Goal: Task Accomplishment & Management: Manage account settings

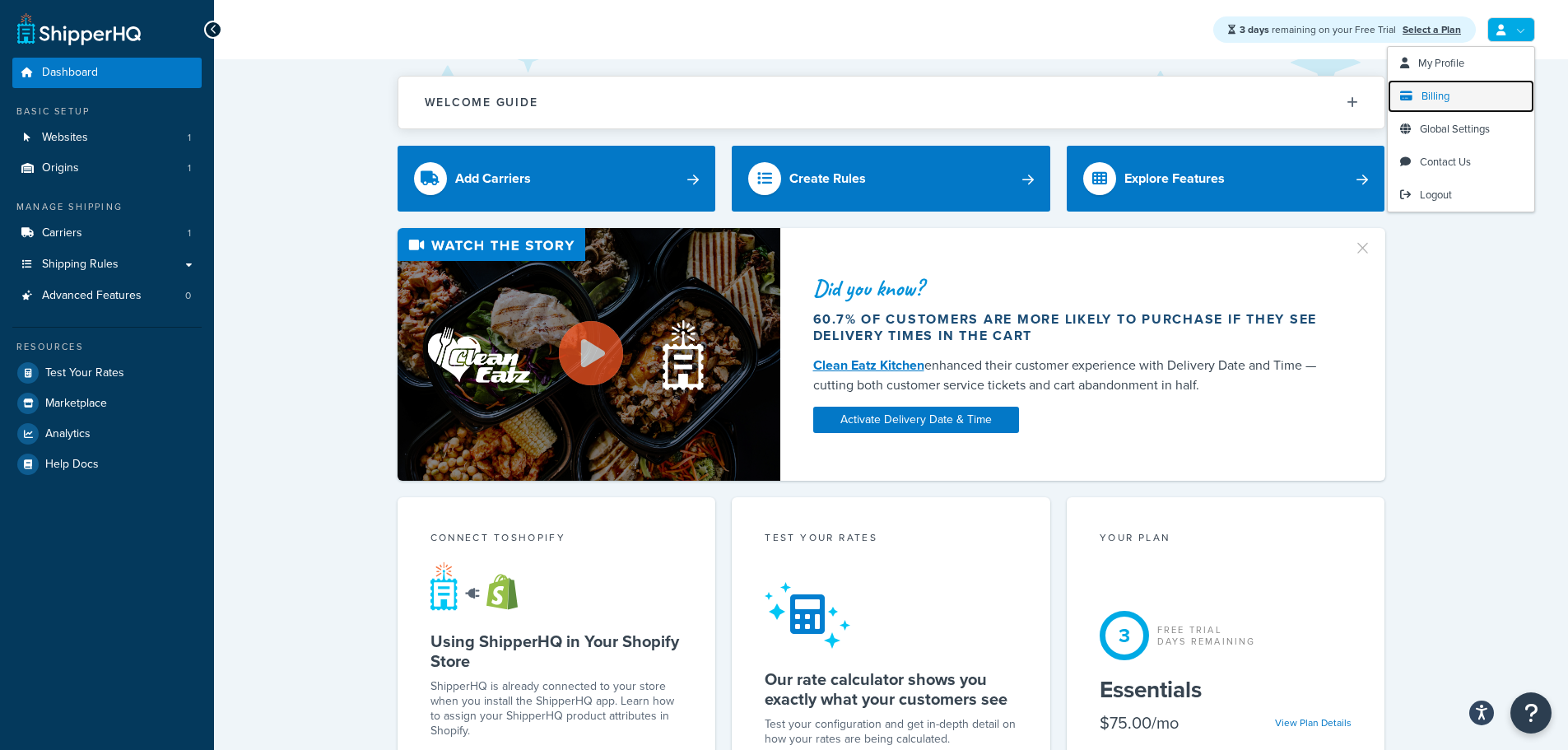
click at [1458, 91] on link "Billing" at bounding box center [1460, 96] width 146 height 33
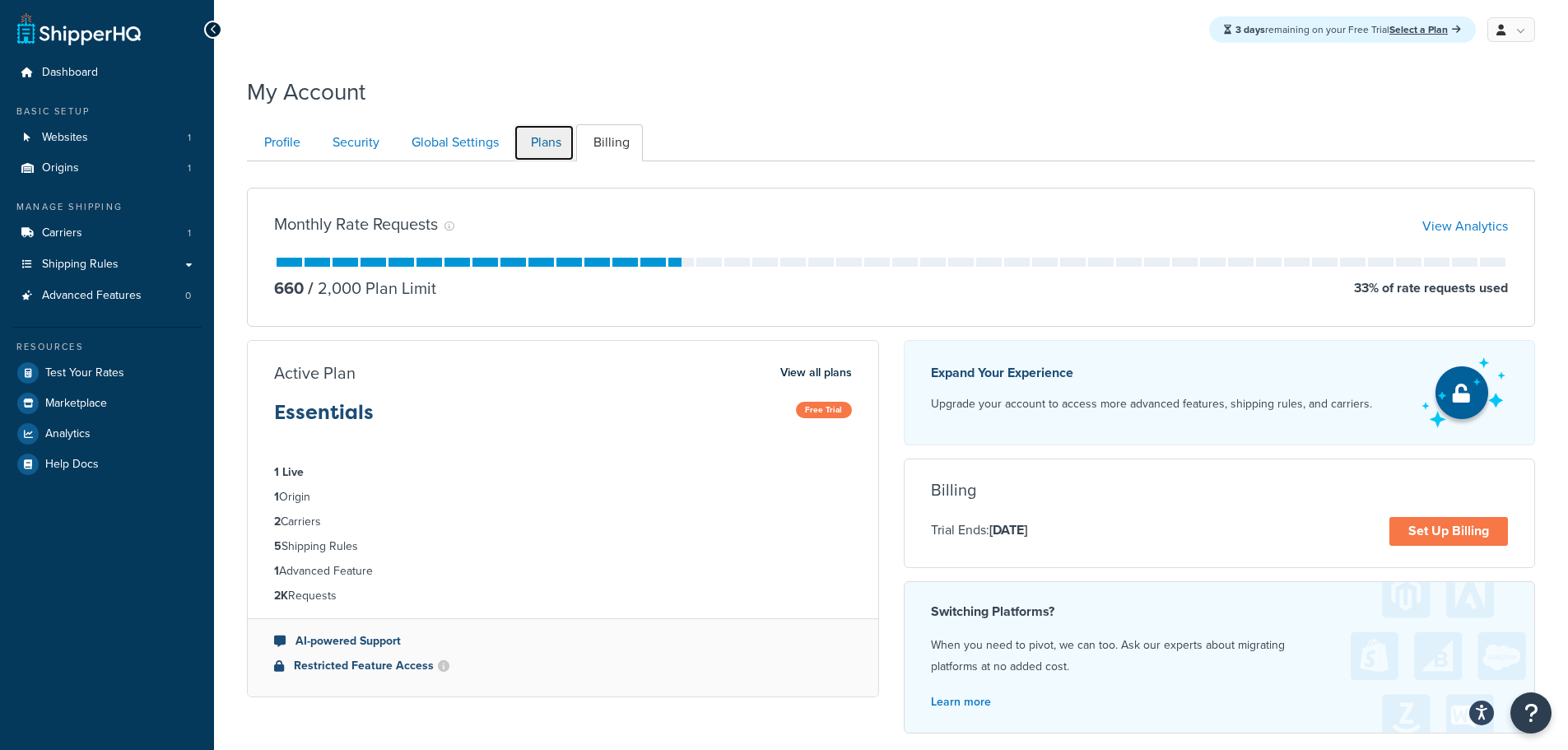
click at [556, 149] on link "Plans" at bounding box center [544, 143] width 61 height 37
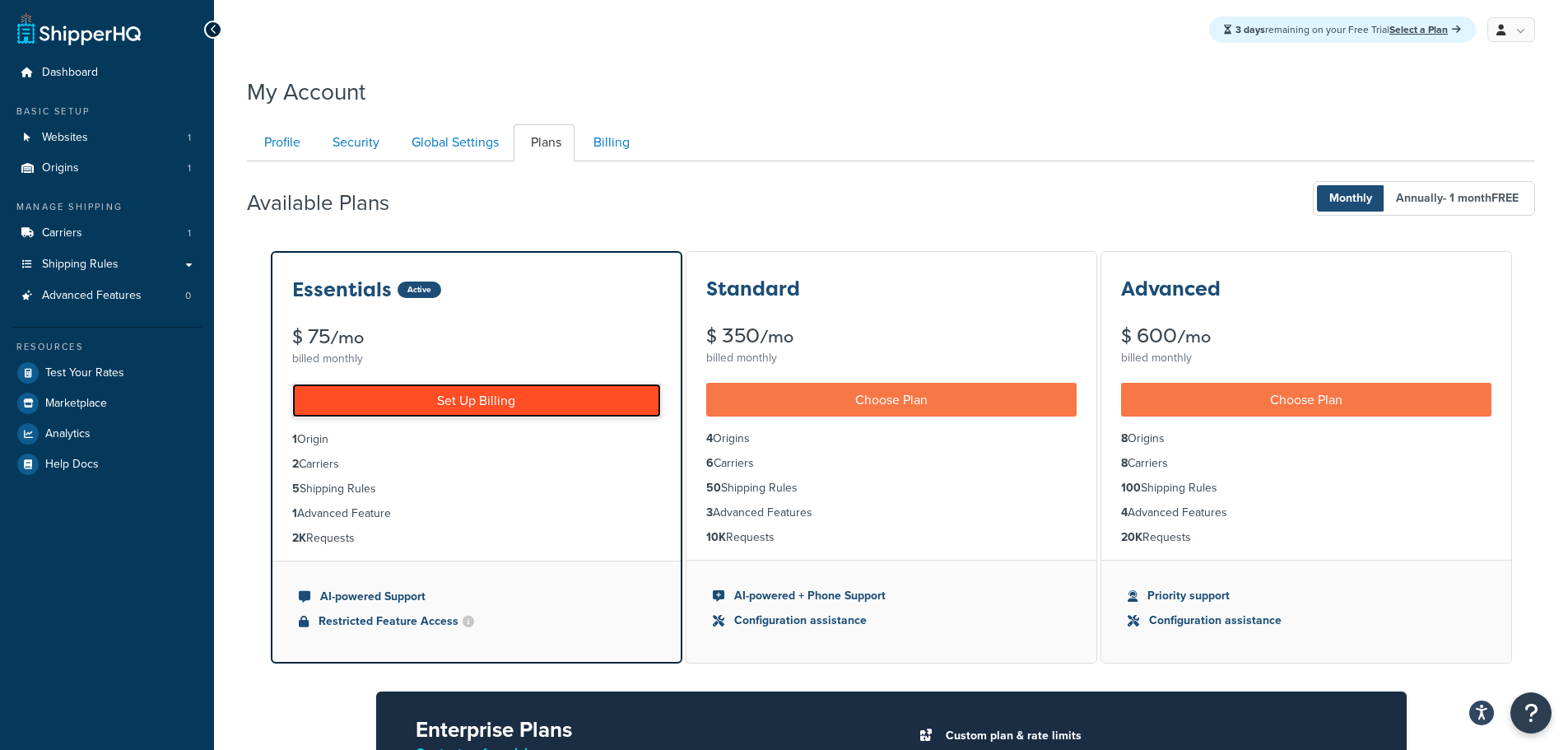
click at [404, 389] on link "Set Up Billing" at bounding box center [476, 400] width 368 height 33
